Goal: Task Accomplishment & Management: Manage account settings

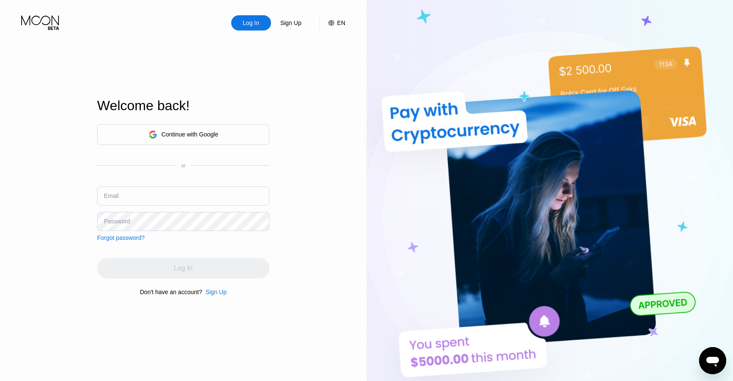
click at [170, 189] on input "text" at bounding box center [183, 196] width 172 height 19
paste input "[EMAIL_ADDRESS][DOMAIN_NAME]"
type input "[EMAIL_ADDRESS][DOMAIN_NAME]"
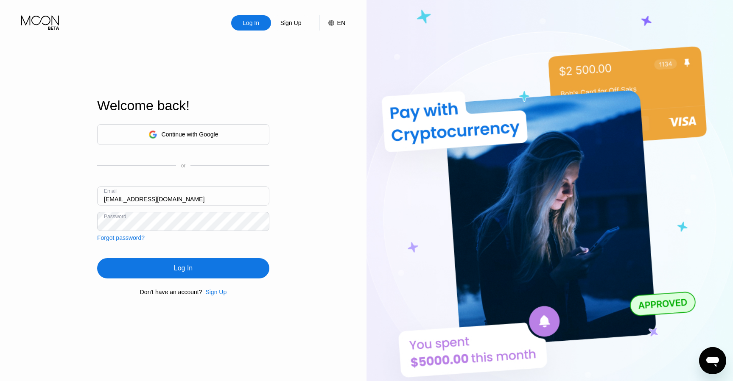
click at [169, 268] on div "Log In" at bounding box center [183, 268] width 172 height 20
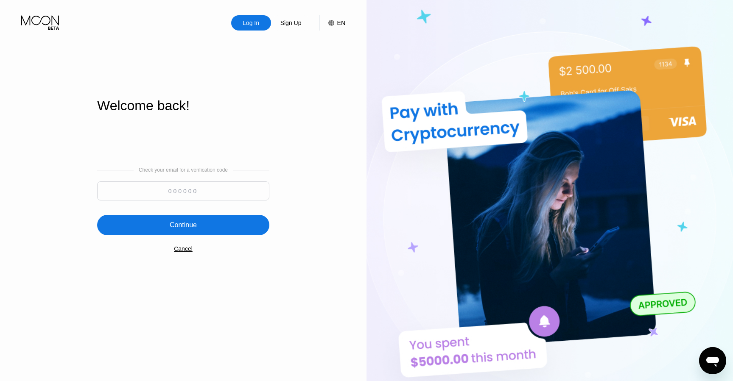
click at [198, 192] on input at bounding box center [183, 190] width 172 height 19
paste input "501333"
type input "501333"
click at [195, 232] on div "Continue" at bounding box center [183, 225] width 172 height 20
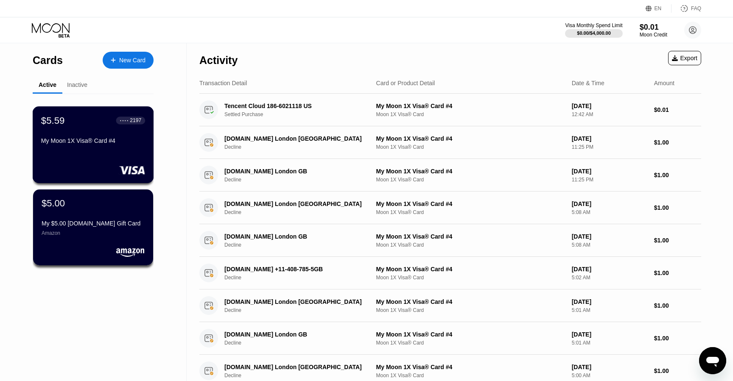
click at [117, 131] on div "$5.59 ● ● ● ● 2197 My Moon 1X Visa® Card #4" at bounding box center [93, 131] width 104 height 33
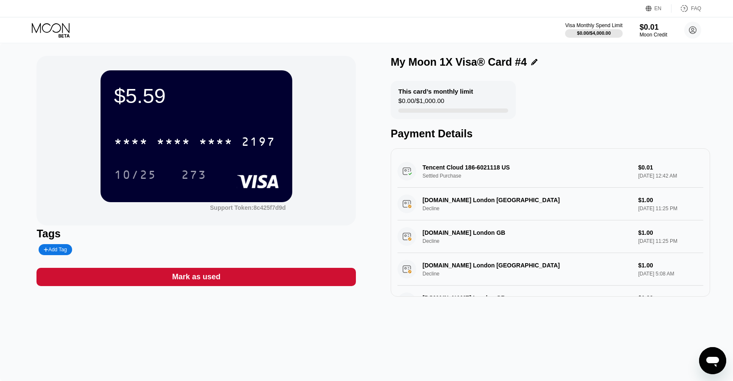
scroll to position [303, 0]
